Goal: Information Seeking & Learning: Learn about a topic

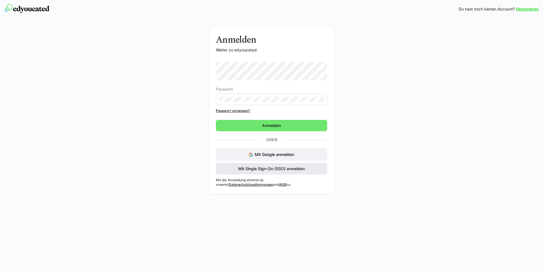
click at [306, 166] on span "Mit Single Sign-On (SSO) anmelden" at bounding box center [272, 169] width 68 height 6
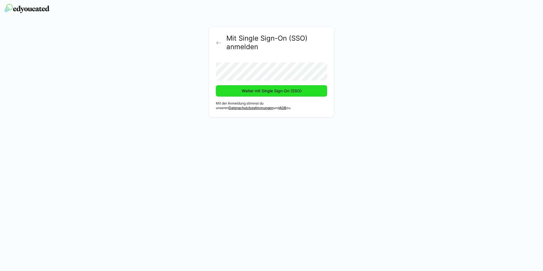
click at [277, 95] on span "Weiter mit Single Sign-On (SSO)" at bounding box center [271, 90] width 111 height 11
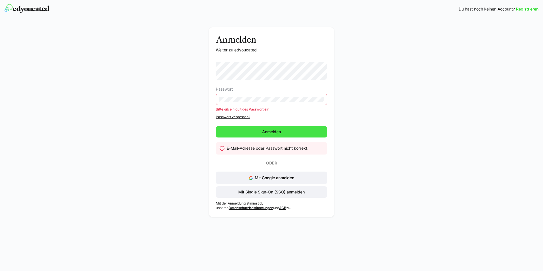
click at [261, 134] on span "Anmelden" at bounding box center [271, 131] width 111 height 11
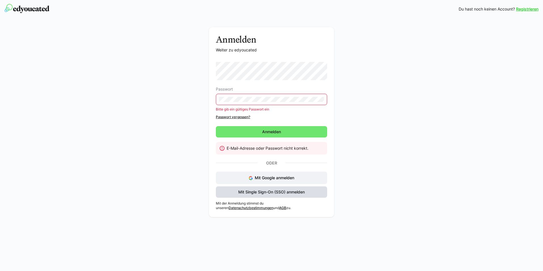
click at [274, 190] on span "Mit Single Sign-On (SSO) anmelden" at bounding box center [272, 192] width 68 height 6
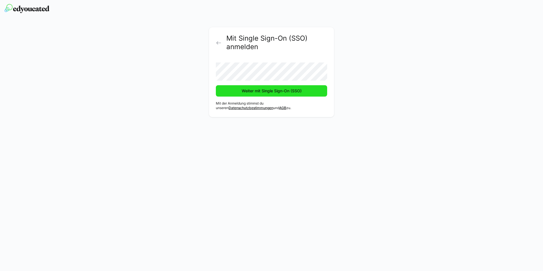
click at [281, 89] on span "Weiter mit Single Sign-On (SSO)" at bounding box center [272, 91] width 62 height 6
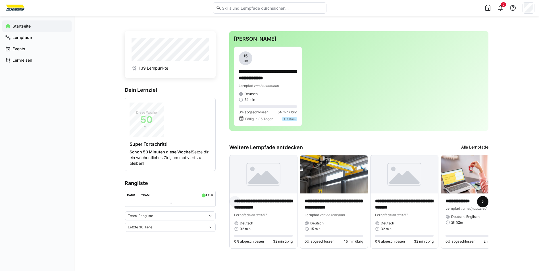
click at [482, 205] on eds-icon at bounding box center [483, 202] width 6 height 6
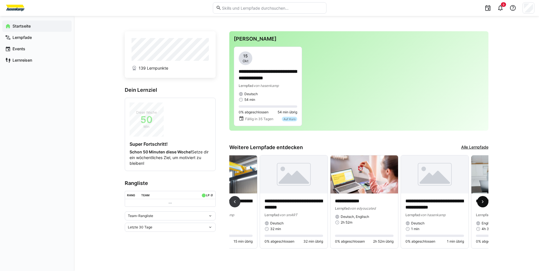
scroll to position [0, 211]
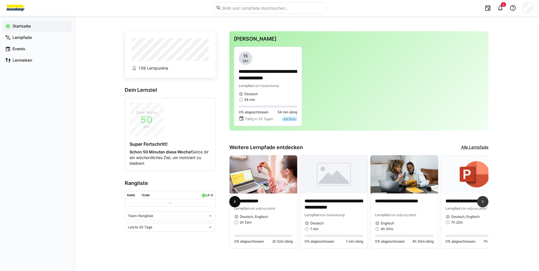
click at [238, 202] on eds-icon at bounding box center [235, 202] width 6 height 6
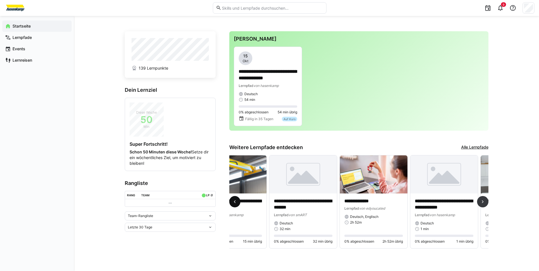
scroll to position [0, 0]
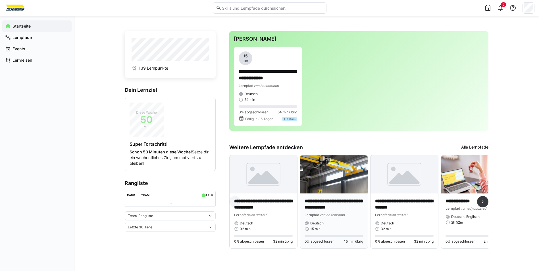
click at [336, 209] on p "**********" at bounding box center [334, 204] width 59 height 13
click at [483, 202] on eds-icon at bounding box center [483, 202] width 6 height 6
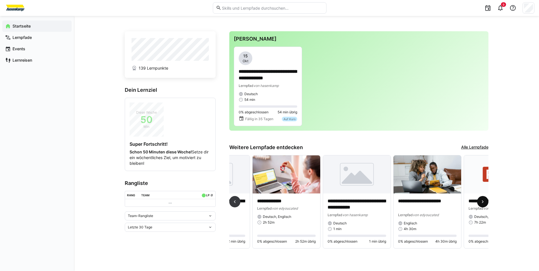
scroll to position [0, 211]
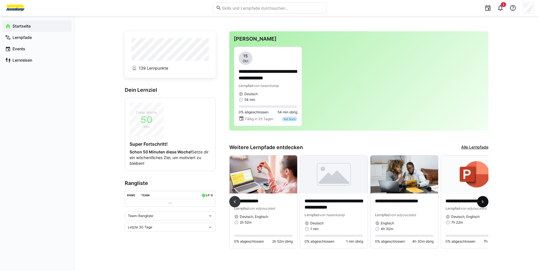
click at [483, 202] on eds-icon at bounding box center [483, 202] width 6 height 6
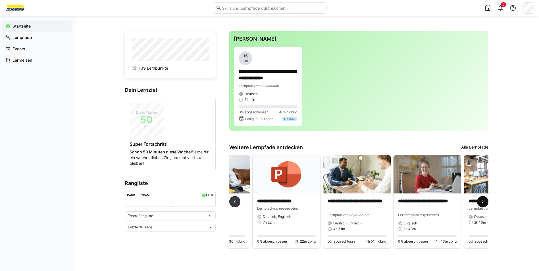
scroll to position [0, 423]
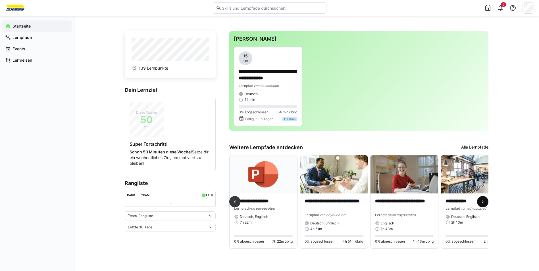
click at [483, 202] on eds-icon at bounding box center [483, 202] width 6 height 6
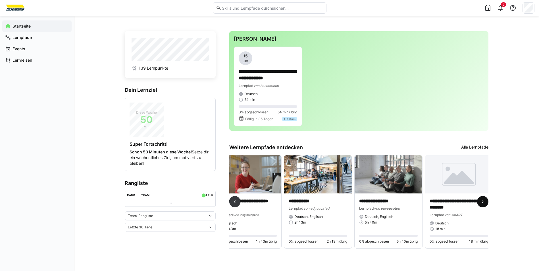
scroll to position [0, 584]
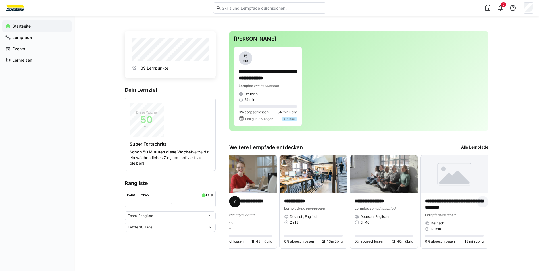
click at [235, 203] on eds-icon at bounding box center [235, 202] width 6 height 6
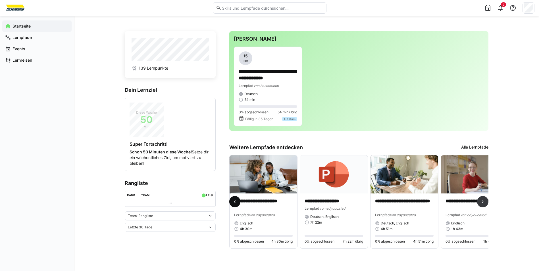
click at [235, 203] on eds-icon at bounding box center [235, 202] width 6 height 6
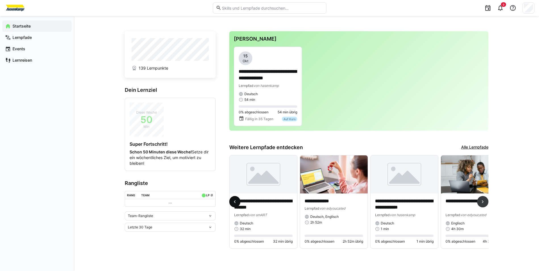
click at [235, 203] on eds-icon at bounding box center [235, 202] width 6 height 6
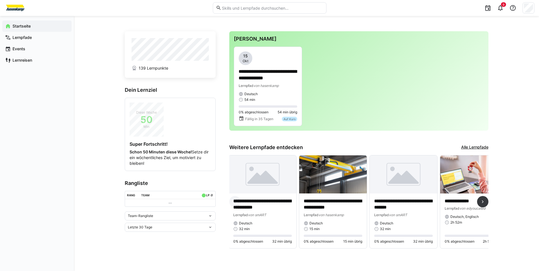
scroll to position [0, 0]
click at [277, 78] on p "**********" at bounding box center [268, 75] width 59 height 13
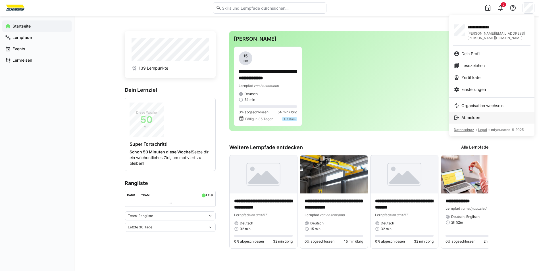
click at [474, 116] on link "Abmelden" at bounding box center [491, 118] width 85 height 12
